Goal: Task Accomplishment & Management: Use online tool/utility

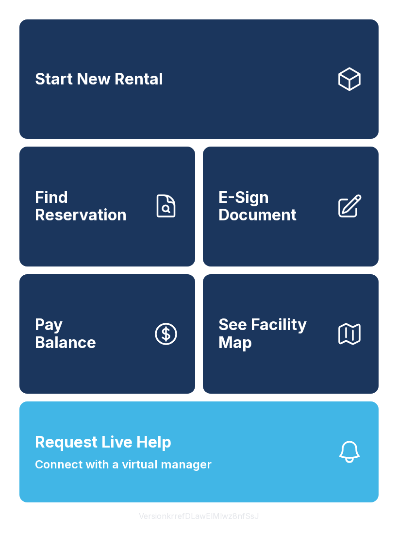
click at [46, 96] on link "Start New Rental" at bounding box center [198, 78] width 359 height 119
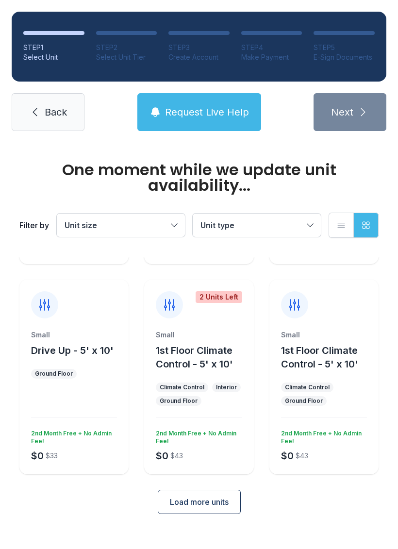
scroll to position [154, 0]
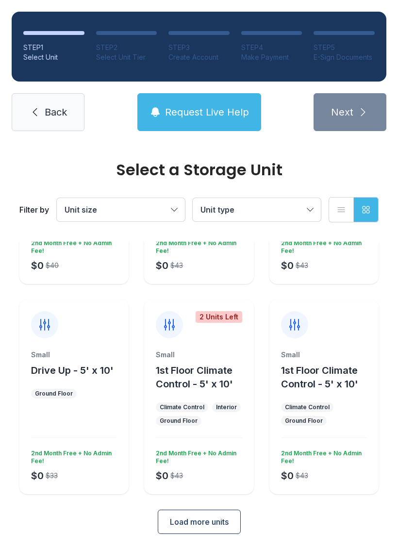
click at [30, 124] on link "Back" at bounding box center [48, 112] width 73 height 38
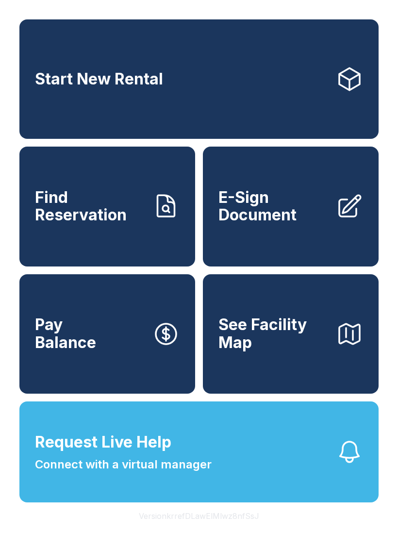
click at [43, 224] on span "Find Reservation" at bounding box center [90, 206] width 110 height 35
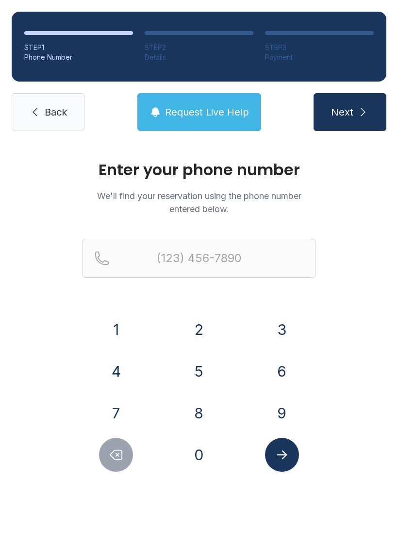
click at [111, 454] on icon "Delete number" at bounding box center [117, 454] width 12 height 9
click at [110, 455] on icon "Delete number" at bounding box center [116, 454] width 15 height 15
click at [112, 449] on icon "Delete number" at bounding box center [116, 454] width 15 height 15
click at [27, 124] on link "Back" at bounding box center [48, 112] width 73 height 38
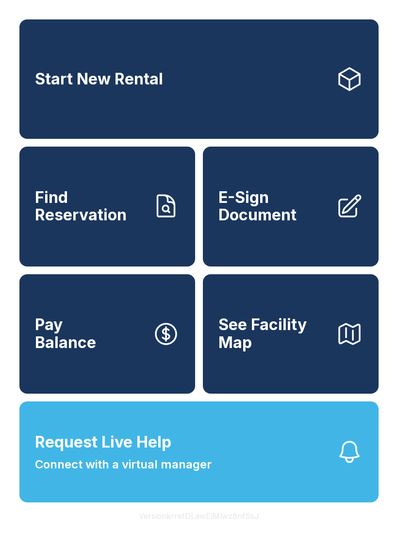
click at [301, 336] on span "See Facility Map" at bounding box center [273, 333] width 110 height 35
click at [297, 462] on button "Request Live Help Connect with a virtual manager" at bounding box center [198, 451] width 359 height 101
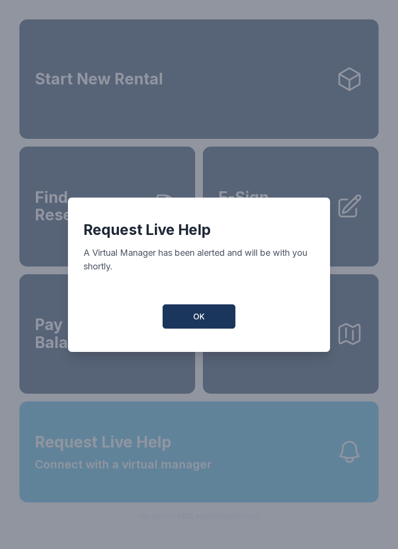
click at [183, 321] on button "OK" at bounding box center [198, 316] width 73 height 24
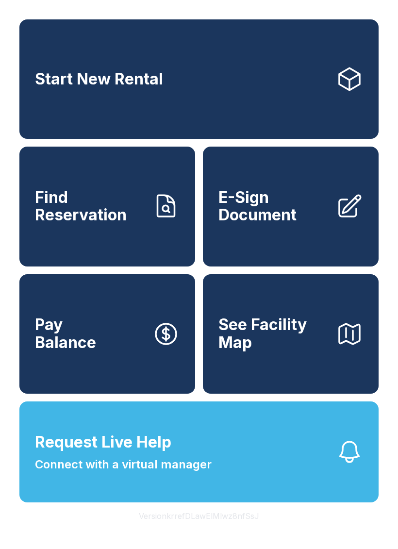
click at [366, 548] on div "Start New Rental Find Reservation E-Sign Document Pay Balance See Facility Map …" at bounding box center [199, 274] width 398 height 549
click at [228, 529] on button "Version krrefDLawElMlwz8nfSsJ" at bounding box center [199, 515] width 136 height 27
click at [216, 529] on button "Version krrefDLawElMlwz8nfSsJ" at bounding box center [199, 515] width 136 height 27
click at [231, 529] on button "Version krrefDLawElMlwz8nfSsJ" at bounding box center [199, 515] width 136 height 27
click at [225, 529] on button "Version krrefDLawElMlwz8nfSsJ" at bounding box center [199, 515] width 136 height 27
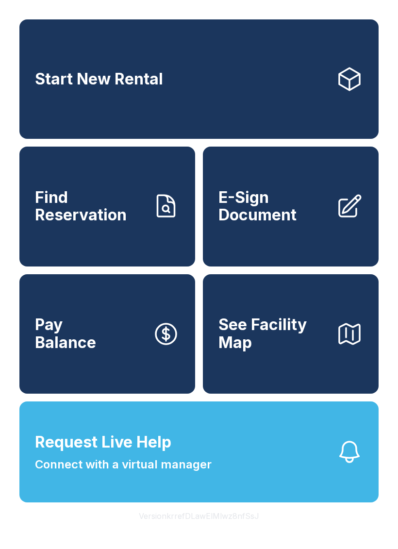
click at [304, 537] on div "Start New Rental Find Reservation E-Sign Document Pay Balance See Facility Map …" at bounding box center [199, 274] width 398 height 549
click at [321, 544] on div "Start New Rental Find Reservation E-Sign Document Pay Balance See Facility Map …" at bounding box center [199, 274] width 398 height 549
click at [396, 429] on div "Start New Rental Find Reservation E-Sign Document Pay Balance See Facility Map …" at bounding box center [199, 274] width 398 height 549
click at [0, 514] on div "Start New Rental Find Reservation E-Sign Document Pay Balance See Facility Map …" at bounding box center [199, 274] width 398 height 549
click at [386, 543] on div "Start New Rental Find Reservation E-Sign Document Pay Balance See Facility Map …" at bounding box center [199, 274] width 398 height 549
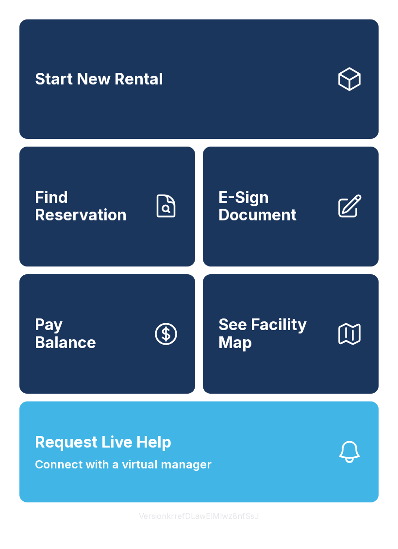
click at [335, 493] on button "Request Live Help Connect with a virtual manager" at bounding box center [198, 451] width 359 height 101
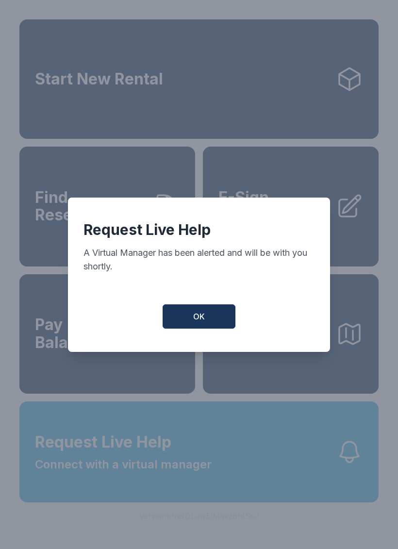
click at [204, 319] on span "OK" at bounding box center [199, 316] width 12 height 12
